Goal: Check status: Check status

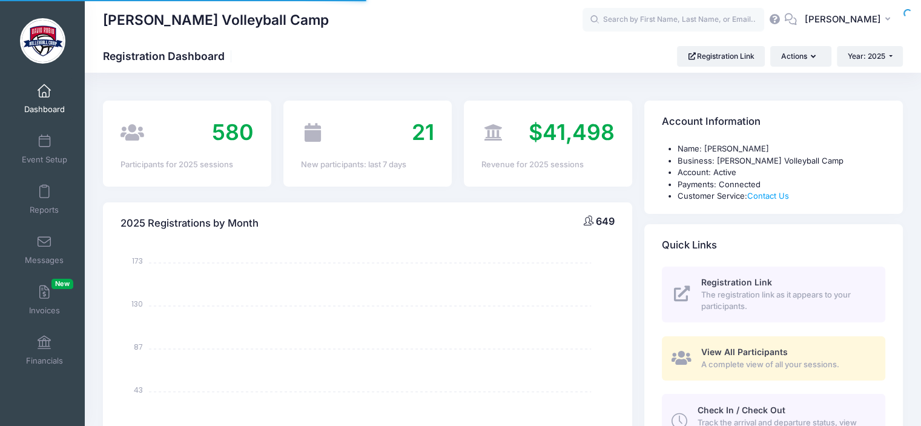
select select
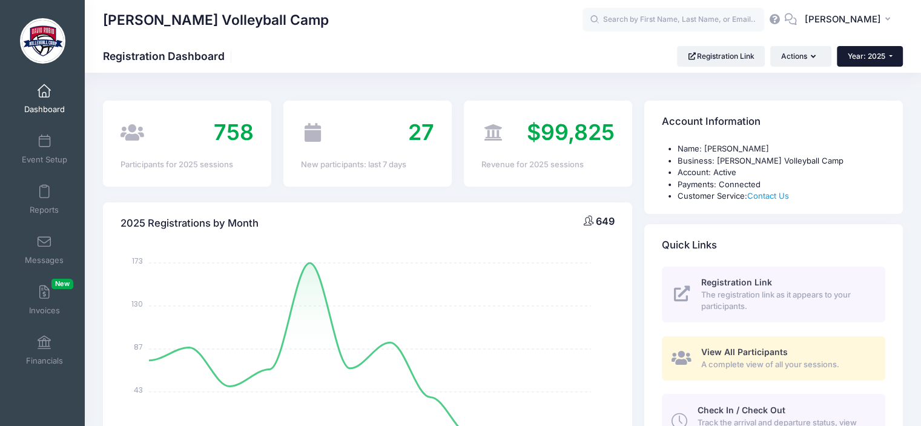
click at [886, 56] on button "Year: 2025" at bounding box center [870, 56] width 66 height 21
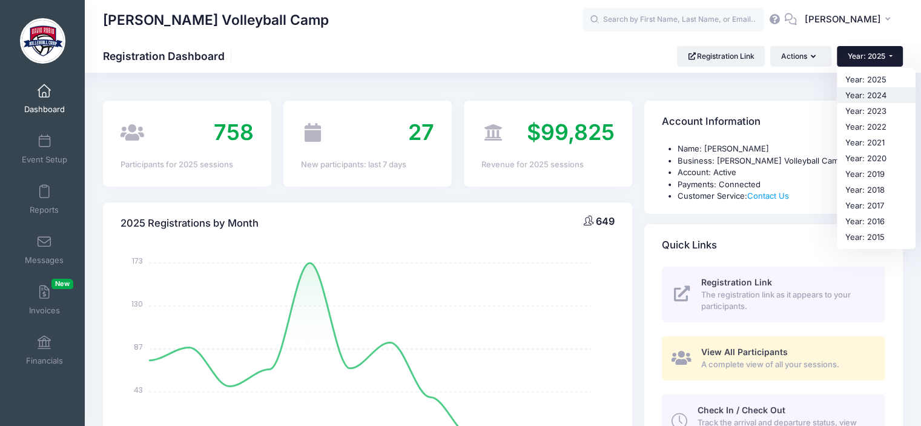
click at [873, 94] on link "Year: 2024" at bounding box center [876, 95] width 79 height 16
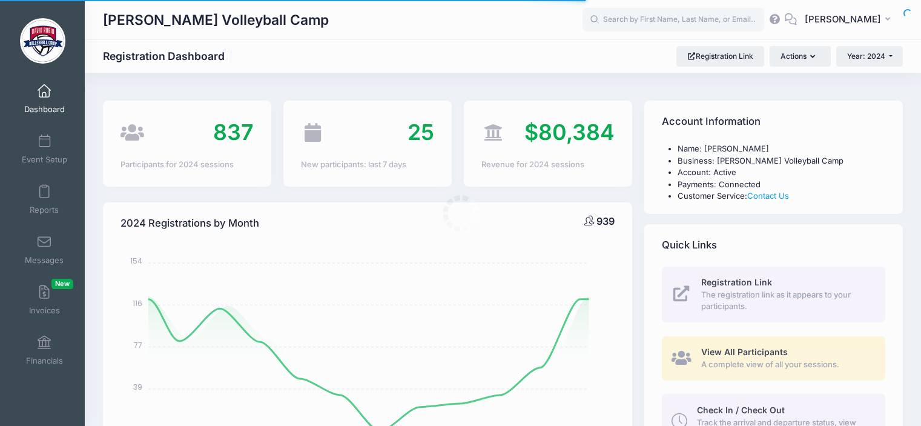
select select
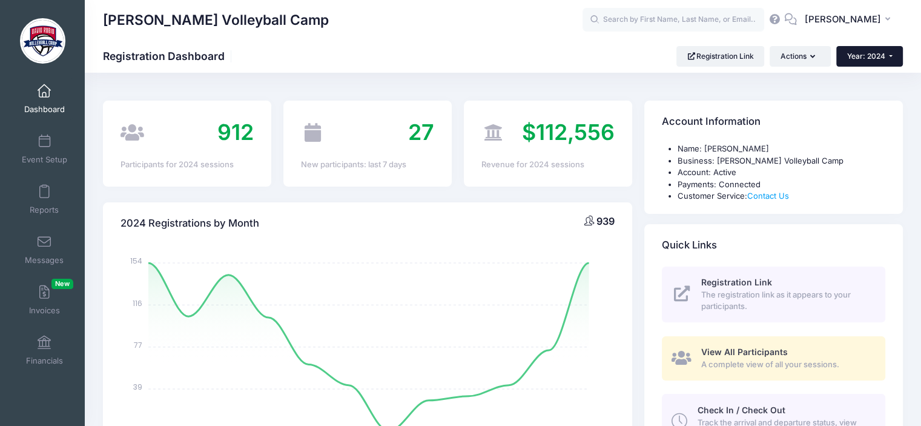
click at [887, 60] on button "Year: 2024" at bounding box center [869, 56] width 67 height 21
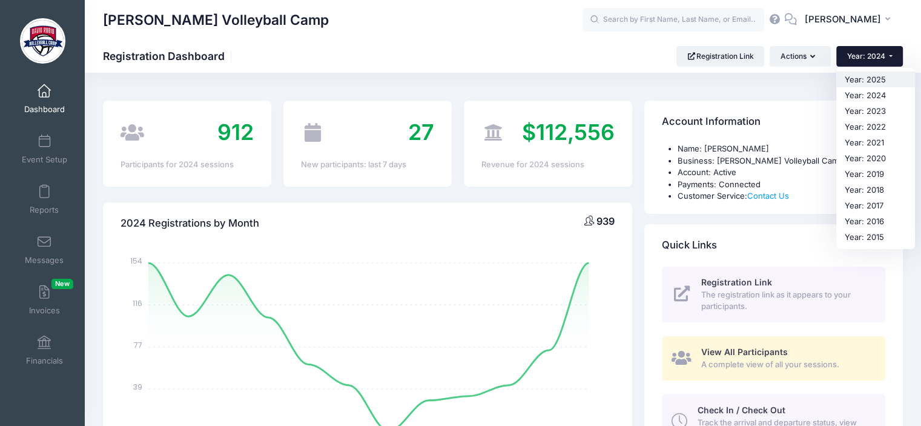
click at [878, 79] on link "Year: 2025" at bounding box center [875, 79] width 79 height 16
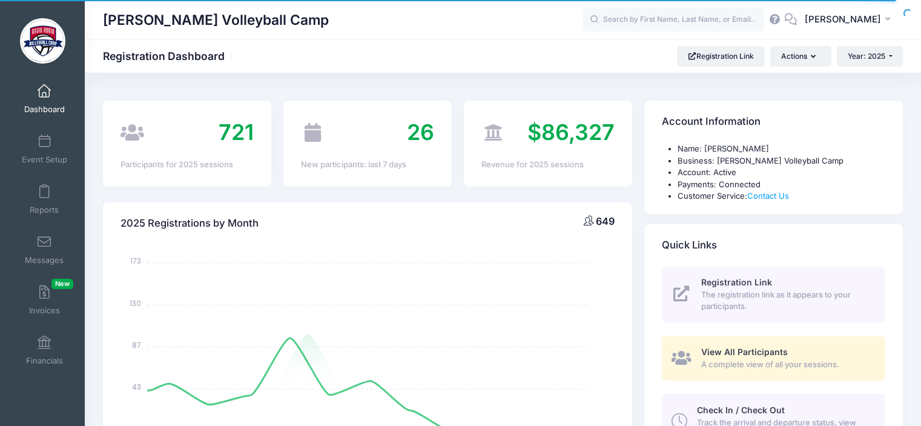
select select
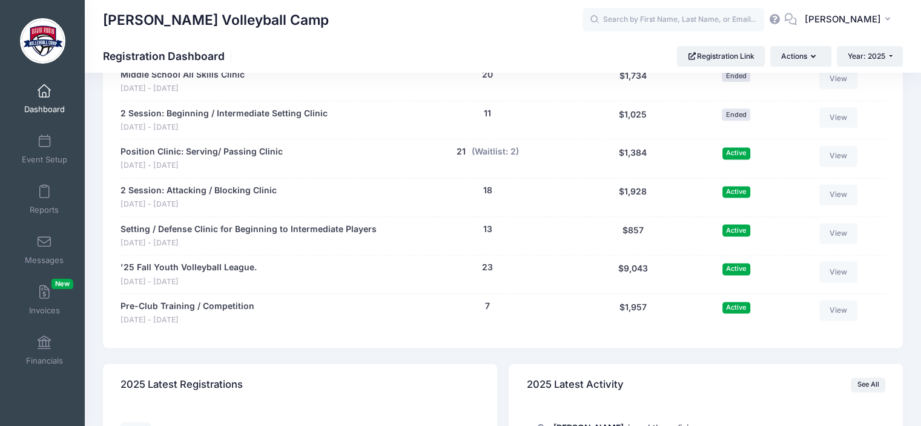
scroll to position [1594, 0]
